Goal: Task Accomplishment & Management: Complete application form

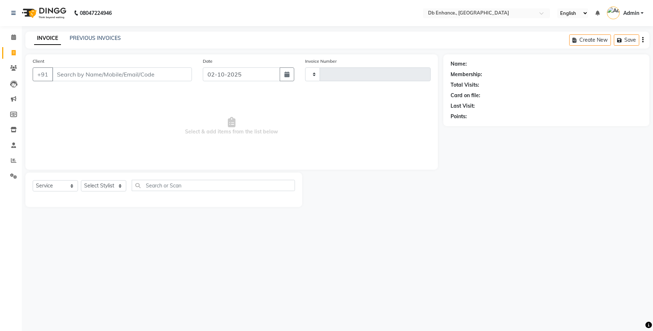
select select "service"
type input "0927"
select select "4474"
click at [143, 75] on input "Client" at bounding box center [122, 75] width 140 height 14
click at [103, 39] on link "PREVIOUS INVOICES" at bounding box center [95, 38] width 51 height 7
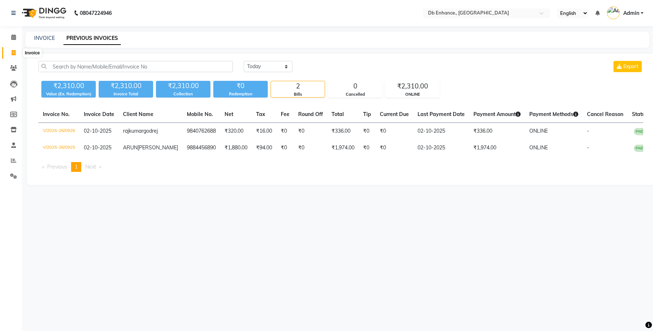
click at [12, 53] on icon at bounding box center [14, 52] width 4 height 5
select select "service"
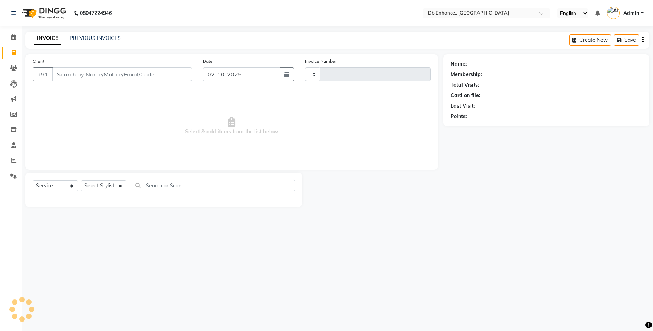
type input "0927"
select select "4474"
click at [78, 78] on input "Client" at bounding box center [122, 75] width 140 height 14
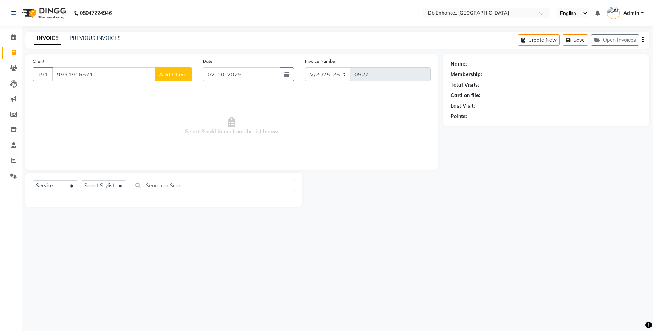
type input "9994916671"
click at [178, 76] on span "Add Client" at bounding box center [173, 74] width 29 height 7
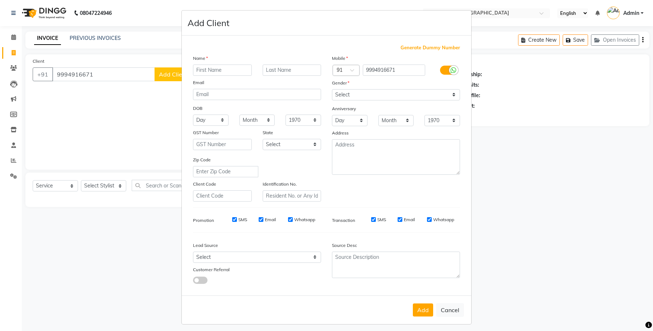
click at [227, 72] on input "text" at bounding box center [222, 70] width 59 height 11
type input "rinny sir"
click at [395, 95] on select "Select [DEMOGRAPHIC_DATA] [DEMOGRAPHIC_DATA] Other Prefer Not To Say" at bounding box center [396, 94] width 128 height 11
select select "[DEMOGRAPHIC_DATA]"
click at [332, 89] on select "Select [DEMOGRAPHIC_DATA] [DEMOGRAPHIC_DATA] Other Prefer Not To Say" at bounding box center [396, 94] width 128 height 11
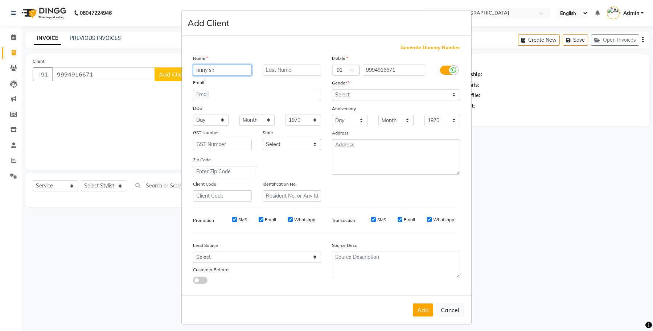
click at [196, 68] on input "rinny sir" at bounding box center [222, 70] width 59 height 11
type input "Rinny sir"
click at [422, 308] on button "Add" at bounding box center [423, 310] width 20 height 13
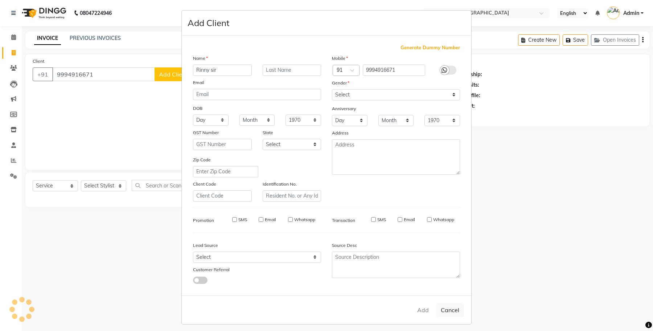
select select
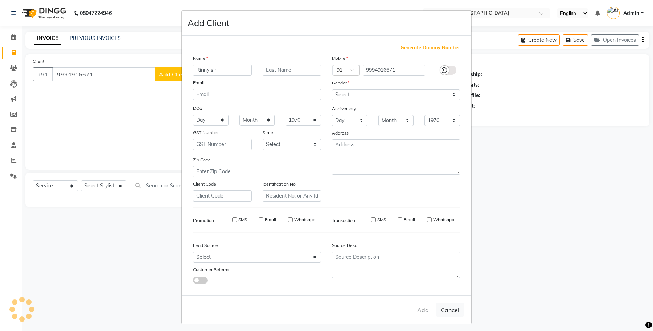
select select
checkbox input "false"
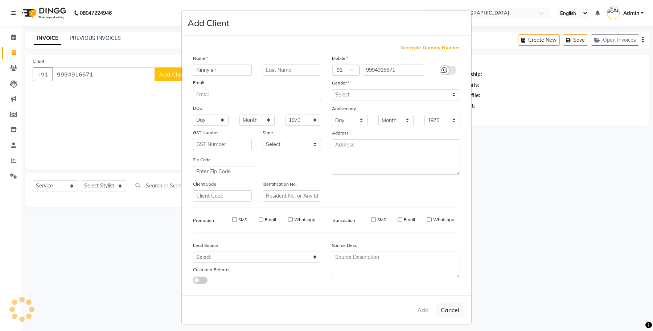
checkbox input "false"
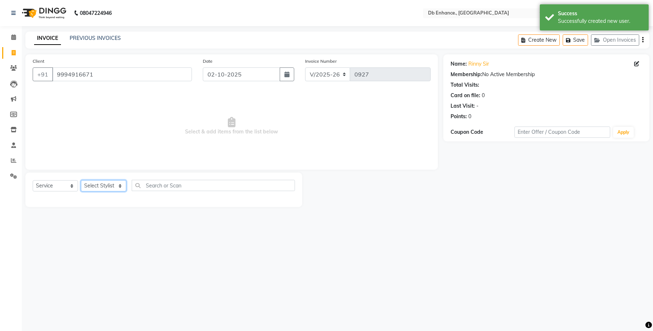
click at [101, 184] on select "Select Stylist [PERSON_NAME] [PERSON_NAME] [PERSON_NAME] [GEOGRAPHIC_DATA][PERS…" at bounding box center [103, 185] width 45 height 11
select select "25383"
click at [81, 180] on select "Select Stylist [PERSON_NAME] [PERSON_NAME] [PERSON_NAME] [GEOGRAPHIC_DATA][PERS…" at bounding box center [103, 185] width 45 height 11
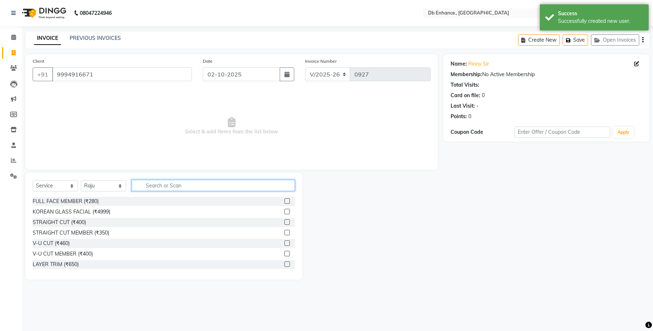
click at [167, 184] on input "text" at bounding box center [213, 185] width 163 height 11
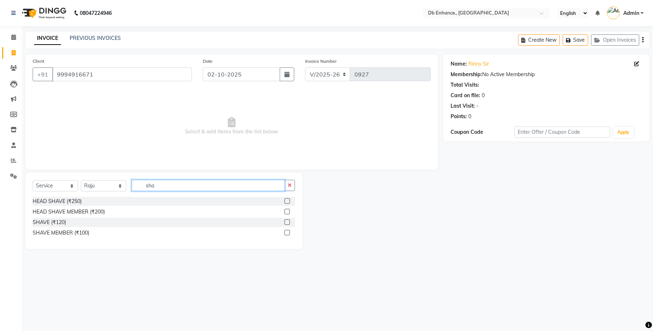
type input "sha"
click at [289, 222] on label at bounding box center [287, 222] width 5 height 5
click at [289, 222] on input "checkbox" at bounding box center [287, 222] width 5 height 5
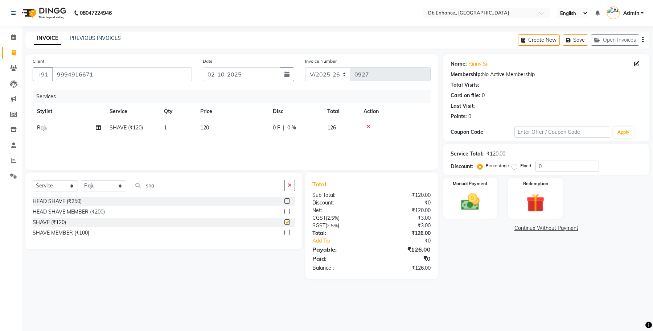
checkbox input "false"
click at [176, 186] on input "sha" at bounding box center [208, 185] width 153 height 11
type input "s"
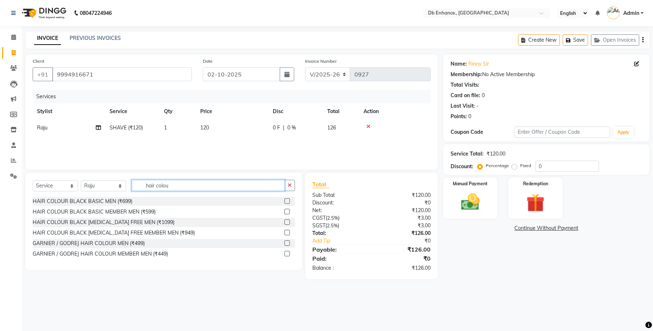
type input "hair colou"
click at [289, 221] on label at bounding box center [287, 222] width 5 height 5
click at [289, 221] on input "checkbox" at bounding box center [287, 222] width 5 height 5
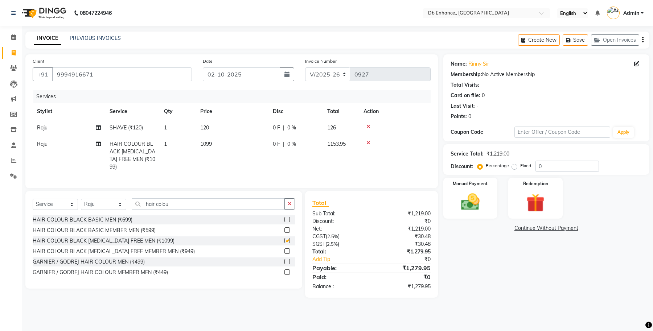
checkbox input "false"
click at [219, 142] on td "1099" at bounding box center [232, 155] width 73 height 39
select select "25383"
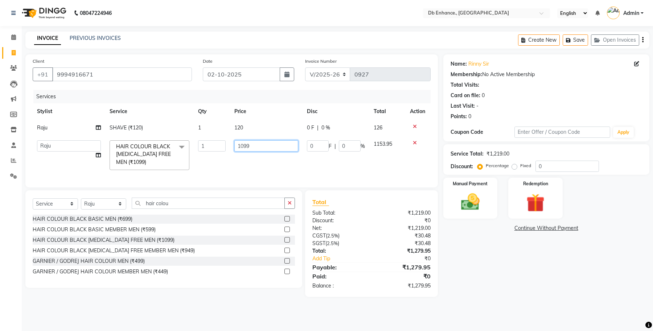
click at [257, 144] on input "1099" at bounding box center [267, 146] width 64 height 11
type input "1"
type input "900"
click at [268, 169] on div "Services Stylist Service Qty Price Disc Total Action Raju SHAVE (₹120) 1 120 0 …" at bounding box center [232, 135] width 398 height 90
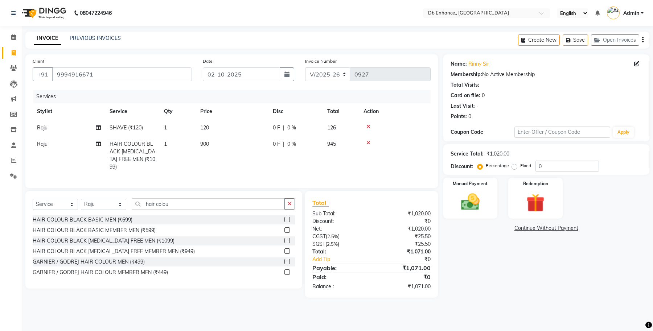
click at [213, 144] on td "900" at bounding box center [232, 155] width 73 height 39
select select "25383"
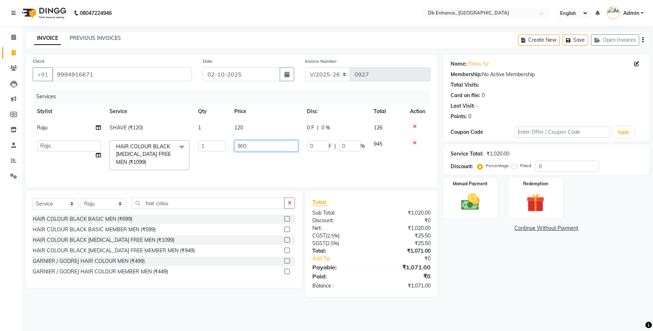
click at [256, 144] on input "900" at bounding box center [267, 146] width 64 height 11
type input "9"
type input "899"
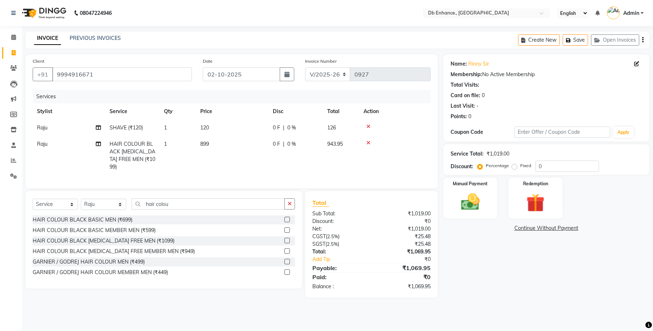
click at [277, 171] on div "Services Stylist Service Qty Price Disc Total Action Raju SHAVE (₹120) 1 120 0 …" at bounding box center [232, 135] width 398 height 91
click at [473, 202] on img at bounding box center [470, 202] width 31 height 22
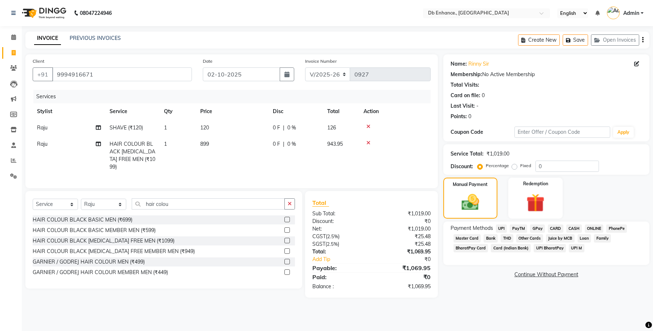
click at [593, 228] on span "ONLINE" at bounding box center [594, 229] width 19 height 8
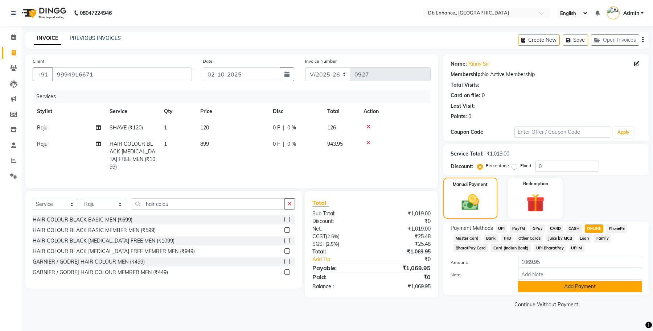
click at [546, 284] on button "Add Payment" at bounding box center [580, 286] width 124 height 11
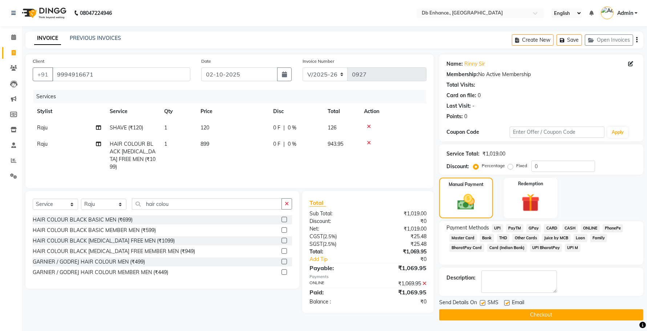
scroll to position [0, 0]
click at [507, 303] on label at bounding box center [506, 302] width 5 height 5
click at [507, 303] on input "checkbox" at bounding box center [506, 303] width 5 height 5
checkbox input "false"
click at [482, 304] on label at bounding box center [482, 302] width 5 height 5
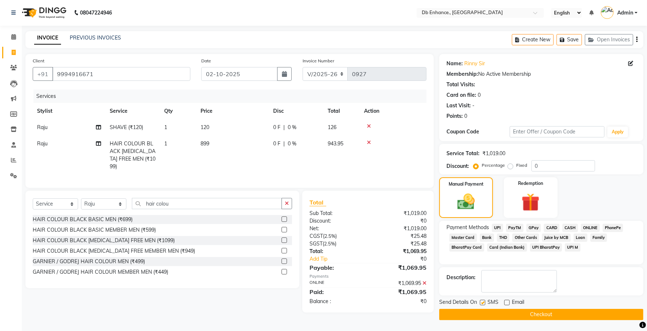
click at [482, 304] on input "checkbox" at bounding box center [482, 303] width 5 height 5
checkbox input "false"
click at [484, 316] on button "Checkout" at bounding box center [541, 314] width 204 height 11
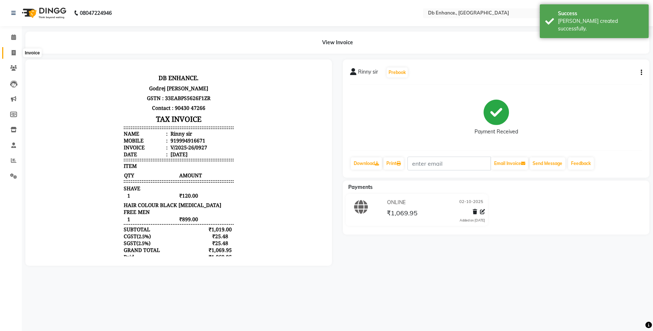
click at [11, 52] on span at bounding box center [13, 53] width 13 height 8
select select "service"
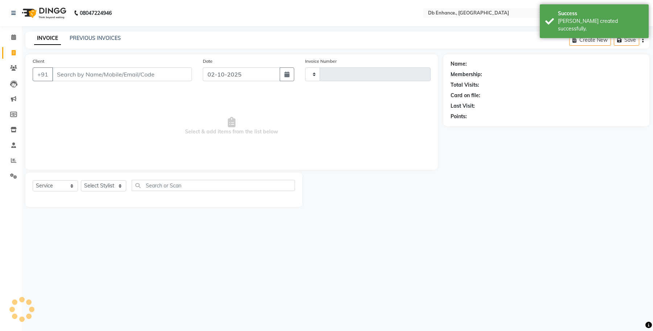
type input "0928"
select select "4474"
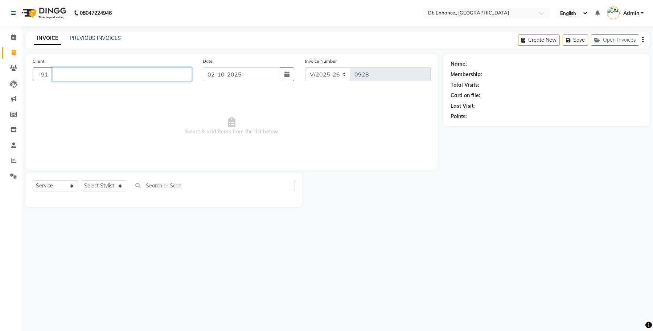
click at [151, 73] on input "Client" at bounding box center [122, 75] width 140 height 14
click at [91, 77] on input "Client" at bounding box center [122, 75] width 140 height 14
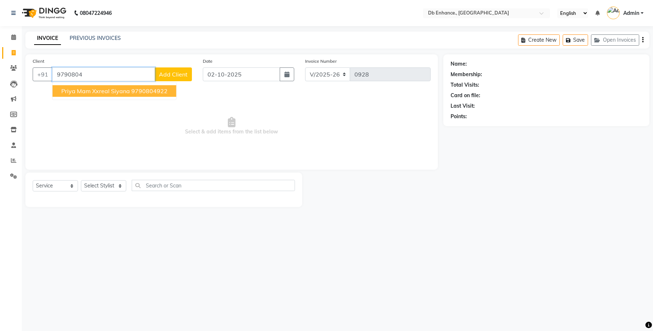
click at [133, 94] on ngb-highlight "9790804922" at bounding box center [149, 90] width 36 height 7
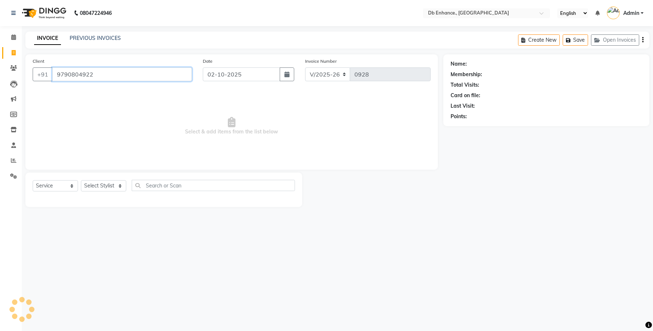
type input "9790804922"
select select "1: Object"
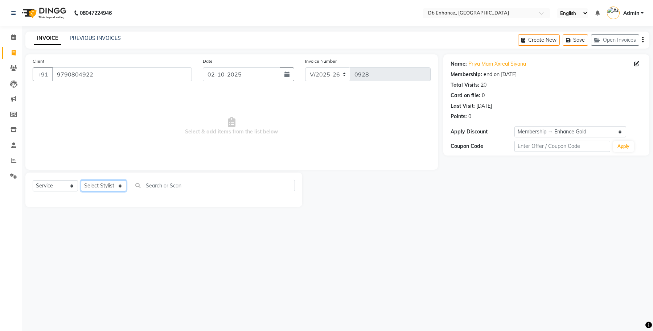
click at [107, 188] on select "Select Stylist [PERSON_NAME] [PERSON_NAME] [PERSON_NAME] [GEOGRAPHIC_DATA][PERS…" at bounding box center [103, 185] width 45 height 11
select select "67593"
click at [81, 180] on select "Select Stylist [PERSON_NAME] [PERSON_NAME] [PERSON_NAME] [GEOGRAPHIC_DATA][PERS…" at bounding box center [103, 185] width 45 height 11
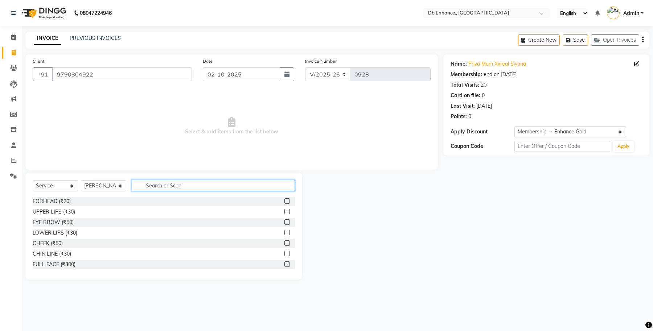
click at [175, 185] on input "text" at bounding box center [213, 185] width 163 height 11
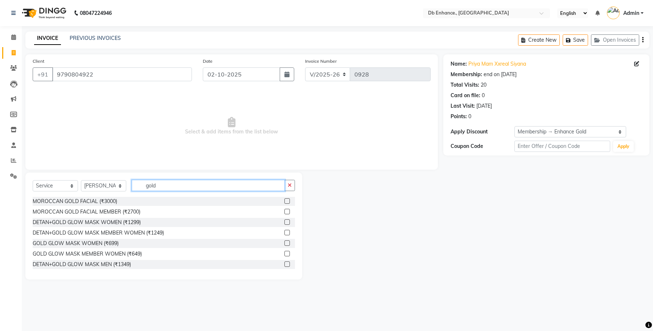
type input "gold"
click at [285, 211] on label at bounding box center [287, 211] width 5 height 5
click at [285, 211] on input "checkbox" at bounding box center [287, 212] width 5 height 5
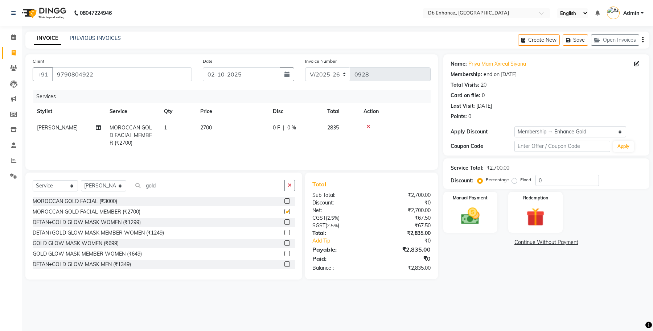
checkbox input "false"
click at [203, 189] on input "gold" at bounding box center [208, 185] width 153 height 11
type input "g"
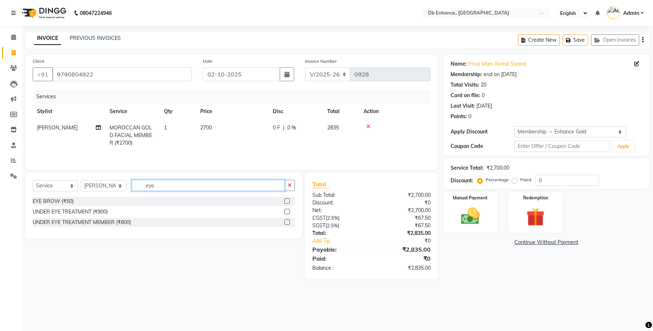
type input "eye"
click at [288, 201] on label at bounding box center [287, 201] width 5 height 5
click at [288, 201] on input "checkbox" at bounding box center [287, 201] width 5 height 5
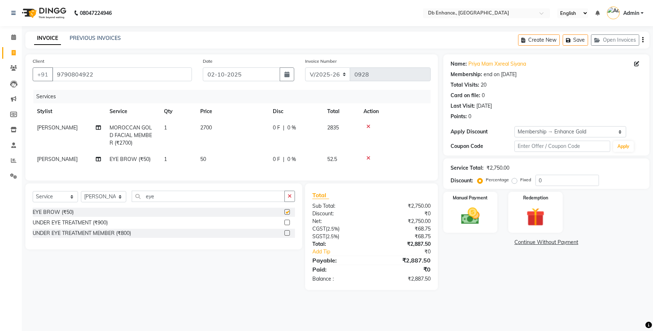
checkbox input "false"
drag, startPoint x: 96, startPoint y: 75, endPoint x: 60, endPoint y: 111, distance: 51.1
click at [46, 81] on div "[PHONE_NUMBER]" at bounding box center [112, 75] width 159 height 14
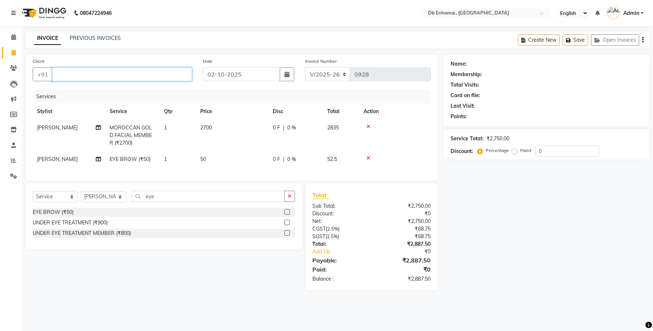
click at [120, 72] on input "Client" at bounding box center [122, 75] width 140 height 14
paste input "9790804922"
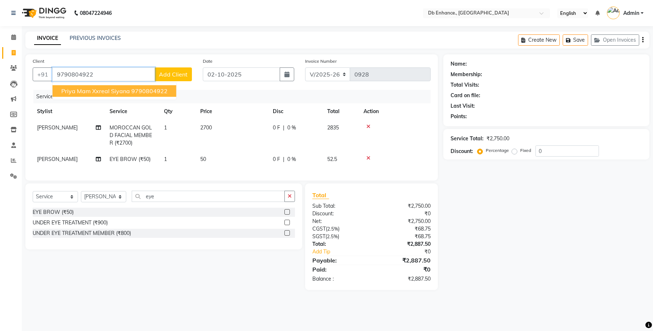
click at [123, 93] on span "Priya mam xxreal siyana" at bounding box center [95, 90] width 69 height 7
type input "9790804922"
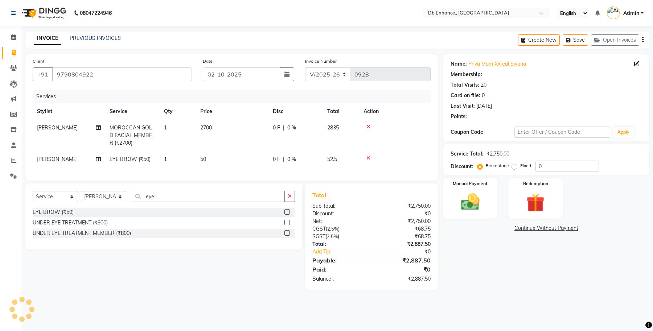
select select "1: Object"
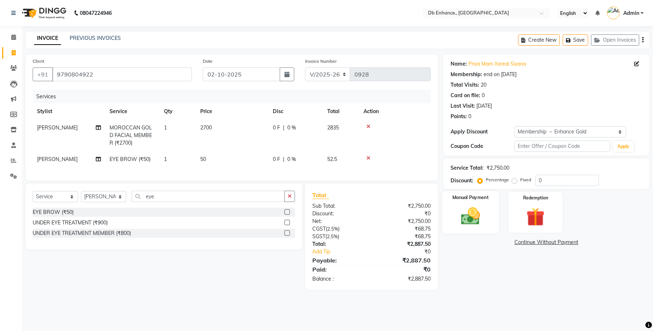
click at [459, 215] on img at bounding box center [470, 216] width 31 height 22
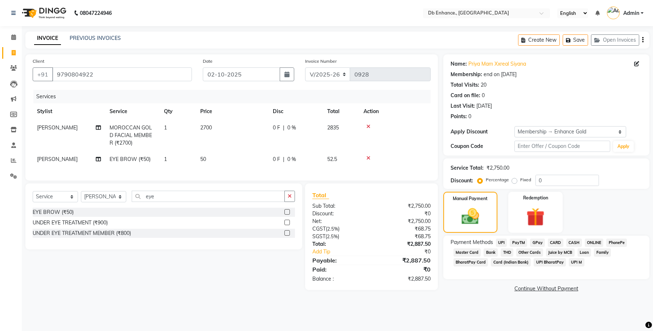
click at [594, 243] on span "ONLINE" at bounding box center [594, 243] width 19 height 8
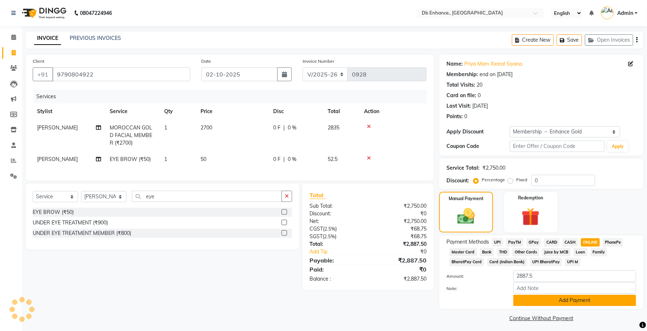
click at [561, 297] on button "Add Payment" at bounding box center [574, 300] width 123 height 11
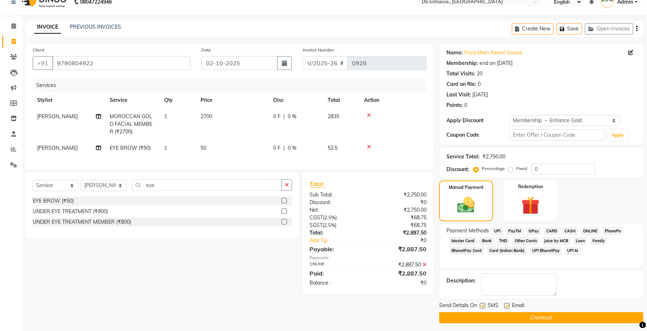
scroll to position [15, 0]
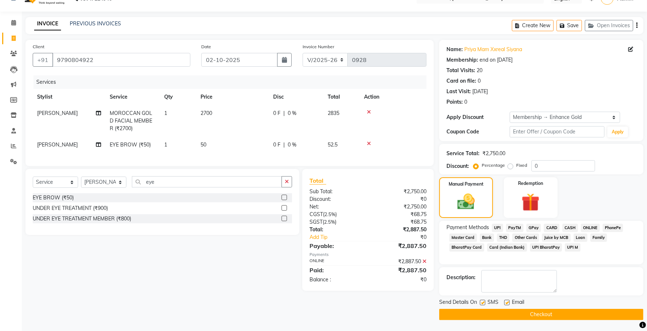
click at [508, 303] on label at bounding box center [506, 302] width 5 height 5
click at [508, 303] on input "checkbox" at bounding box center [506, 303] width 5 height 5
checkbox input "false"
click at [507, 313] on button "Checkout" at bounding box center [541, 314] width 204 height 11
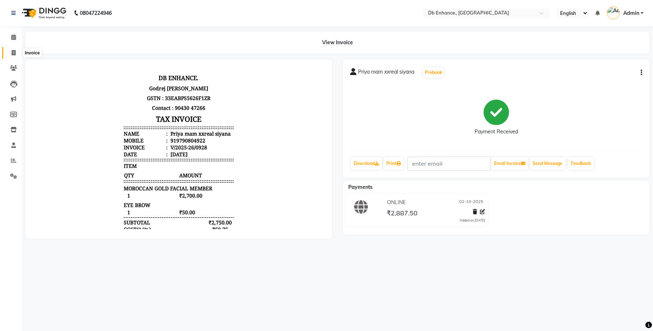
click at [11, 54] on span at bounding box center [13, 53] width 13 height 8
select select "service"
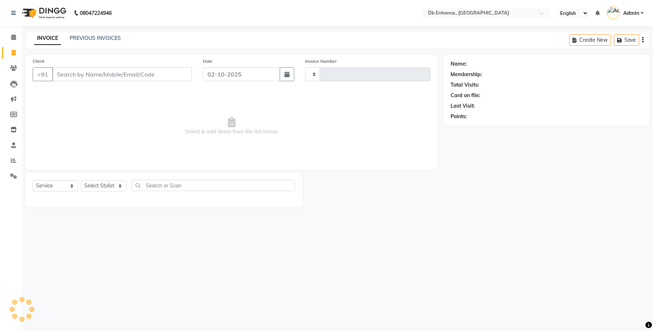
type input "0929"
select select "4474"
